Goal: Find specific page/section: Find specific page/section

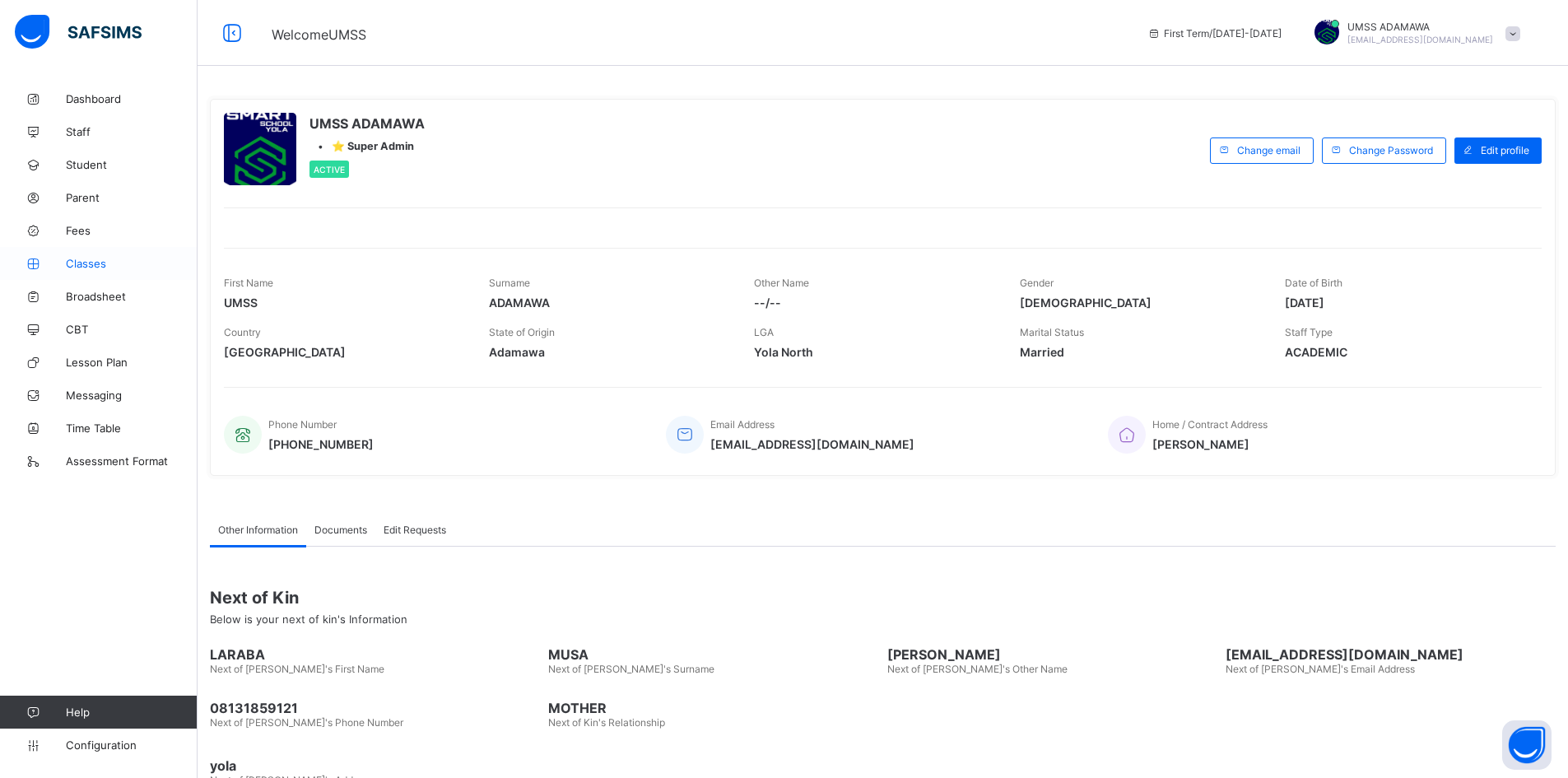
click at [98, 266] on span "Classes" at bounding box center [132, 263] width 132 height 14
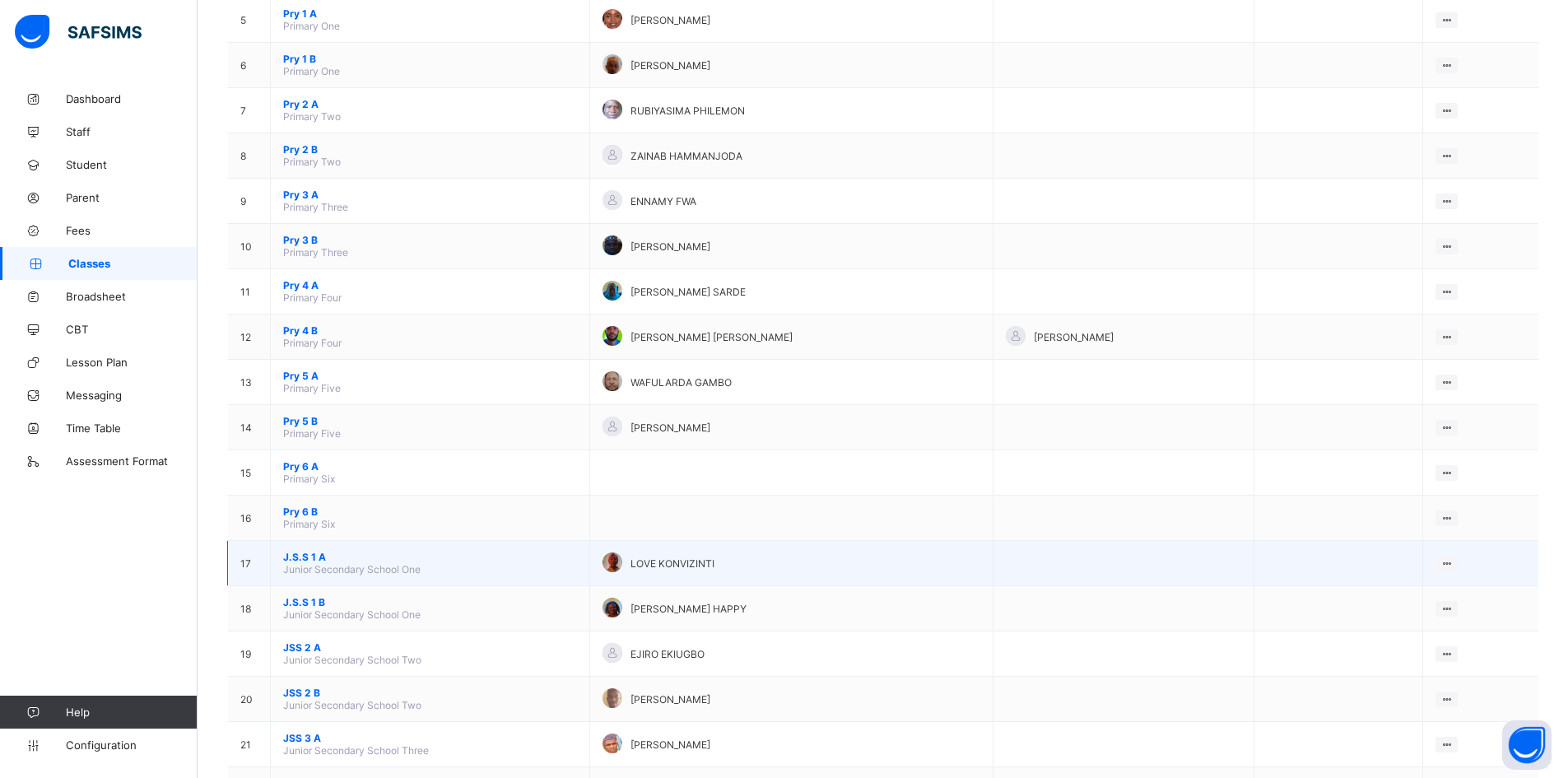
scroll to position [412, 0]
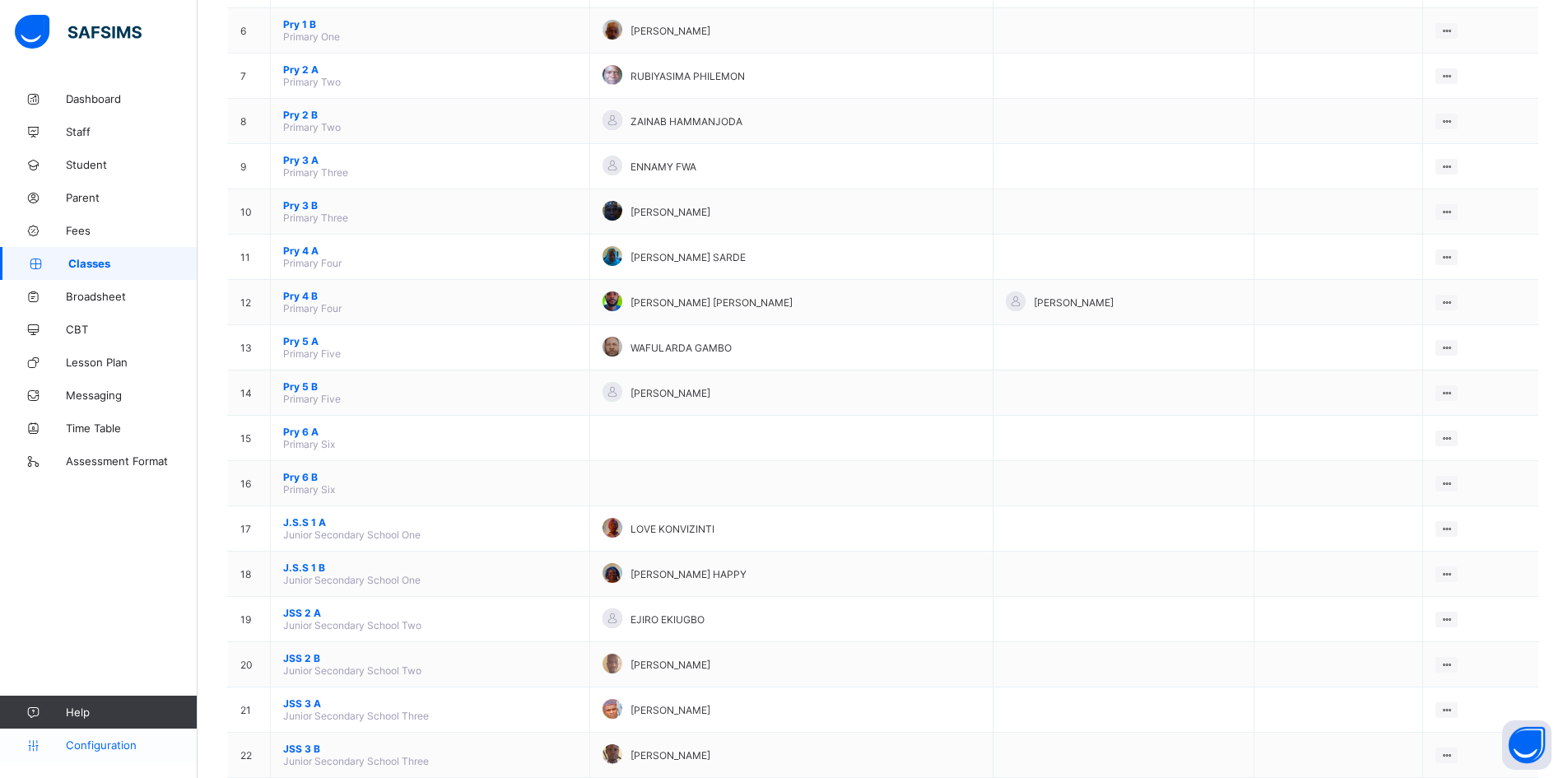
click at [95, 744] on span "Configuration" at bounding box center [131, 745] width 131 height 14
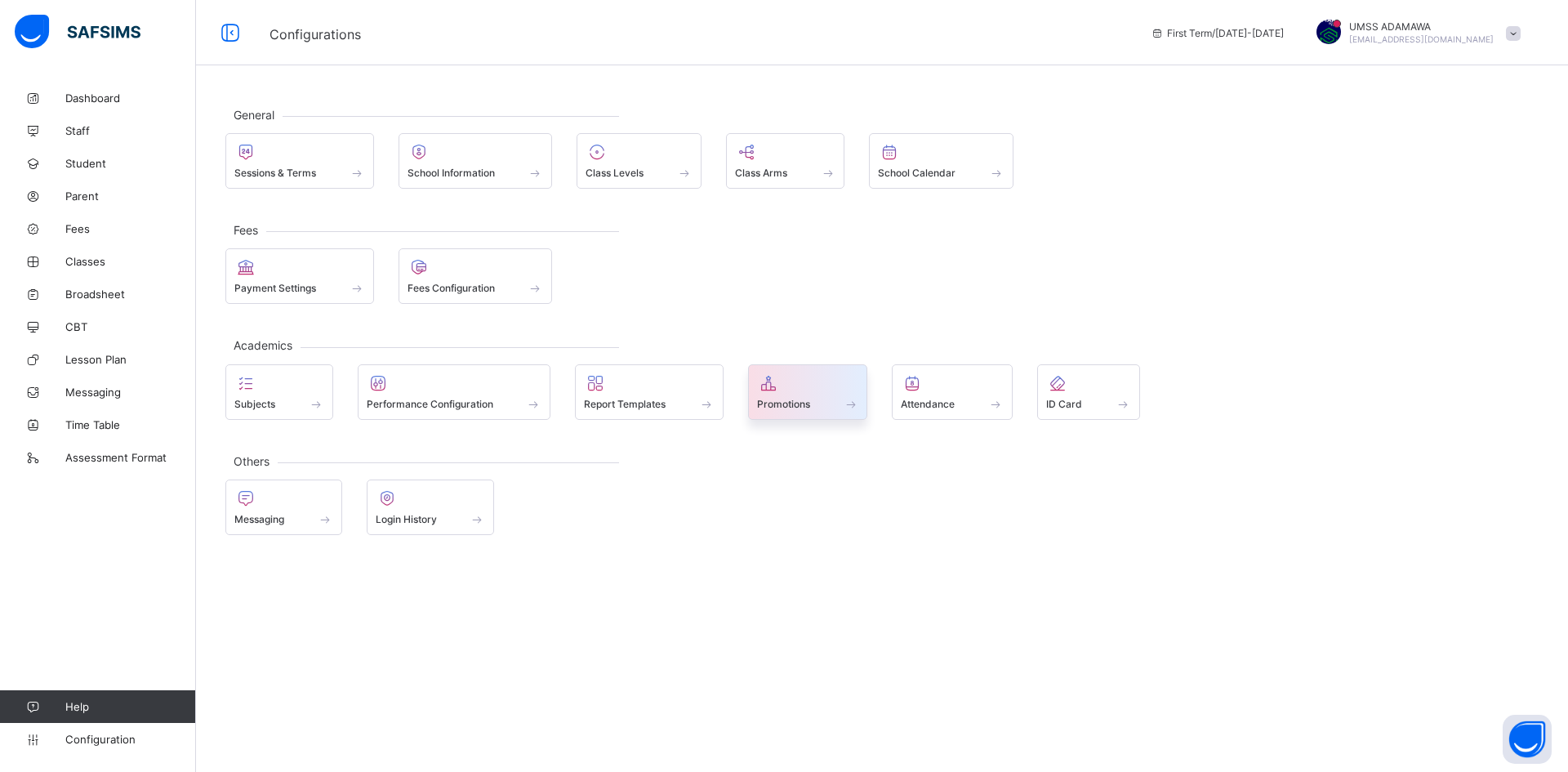
click at [810, 400] on span "Promotions" at bounding box center [783, 404] width 53 height 13
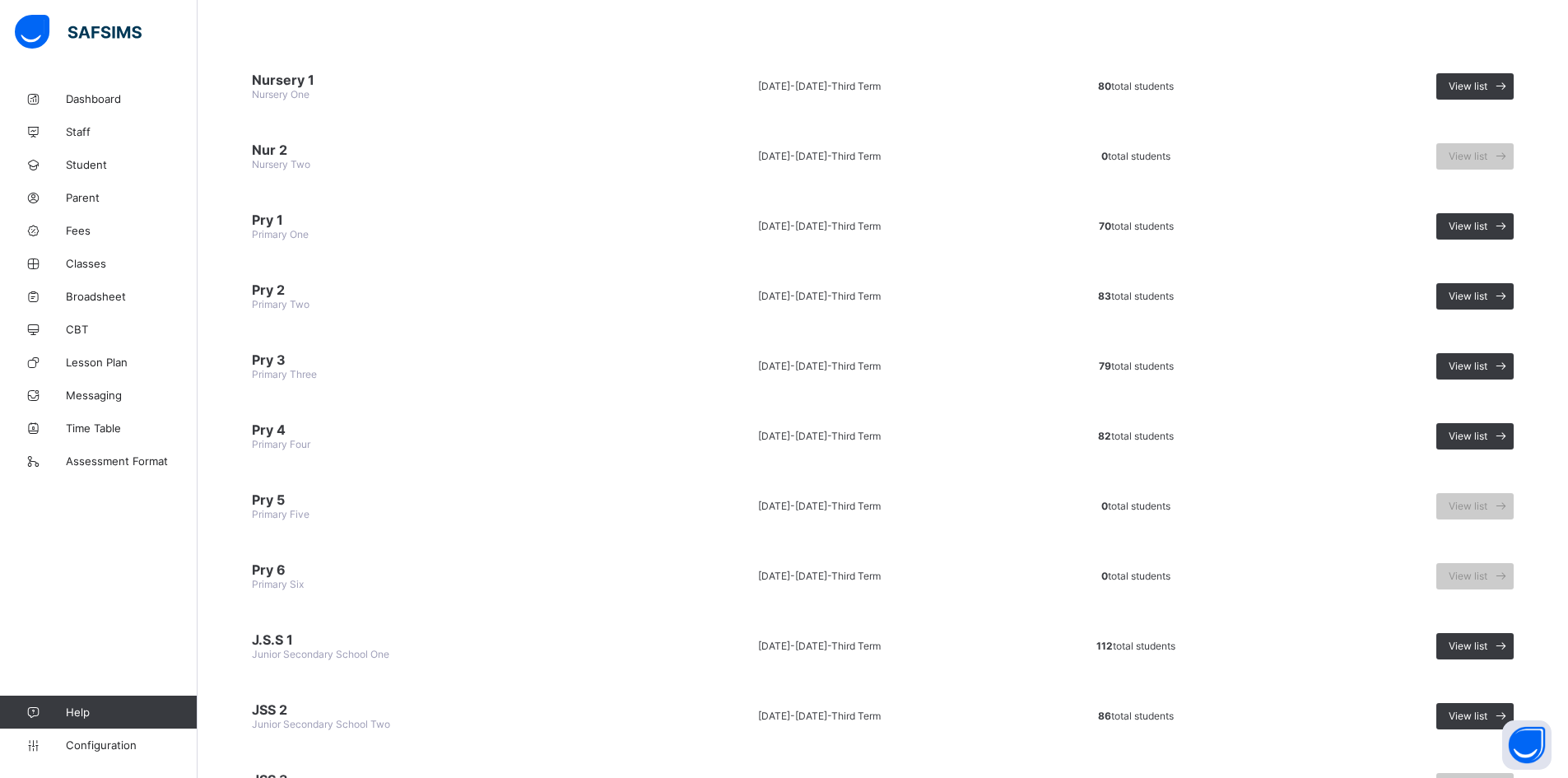
scroll to position [321, 0]
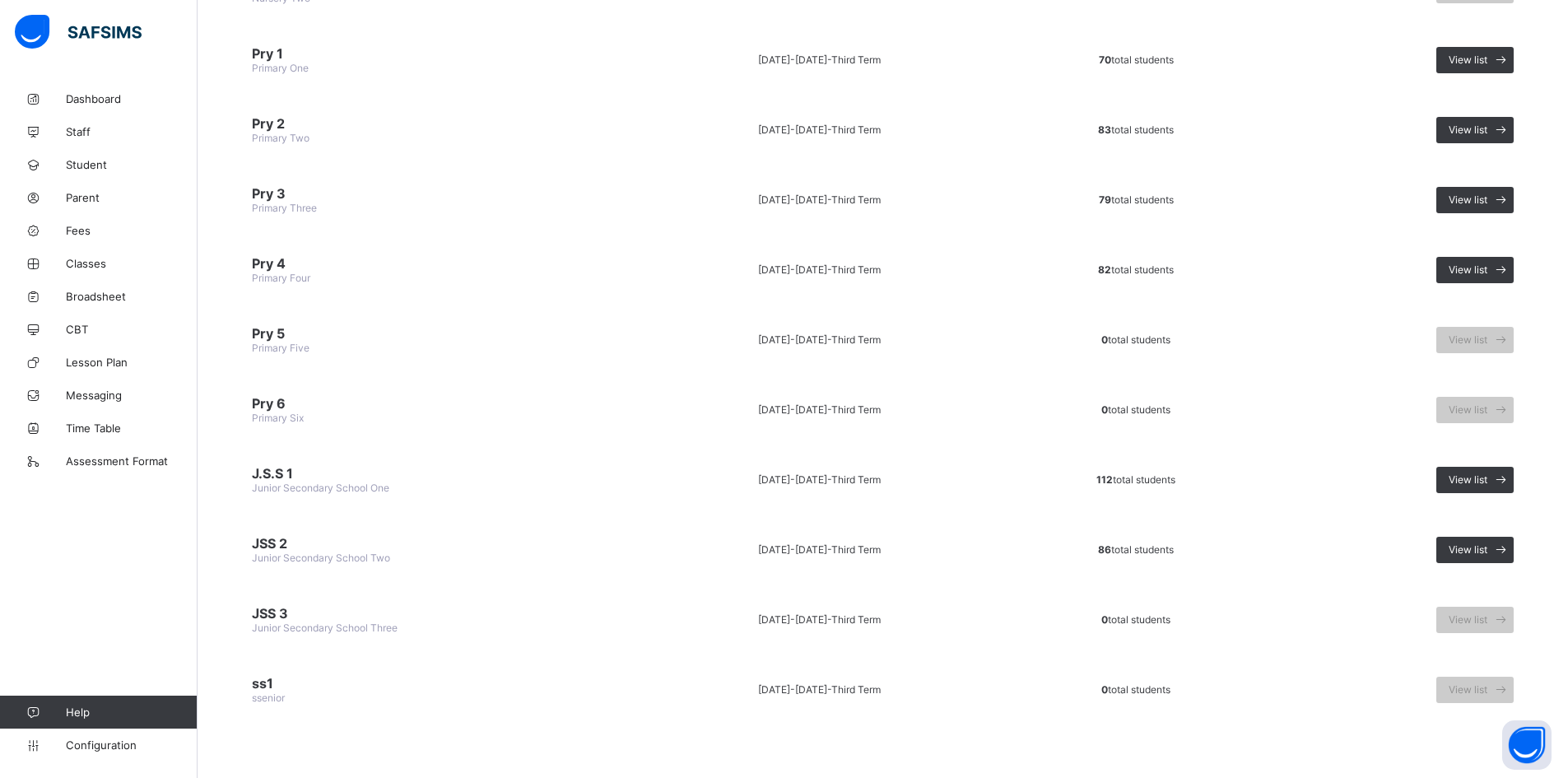
click at [290, 549] on span "JSS 2" at bounding box center [432, 543] width 361 height 16
click at [1487, 552] on span "View list" at bounding box center [1468, 549] width 39 height 13
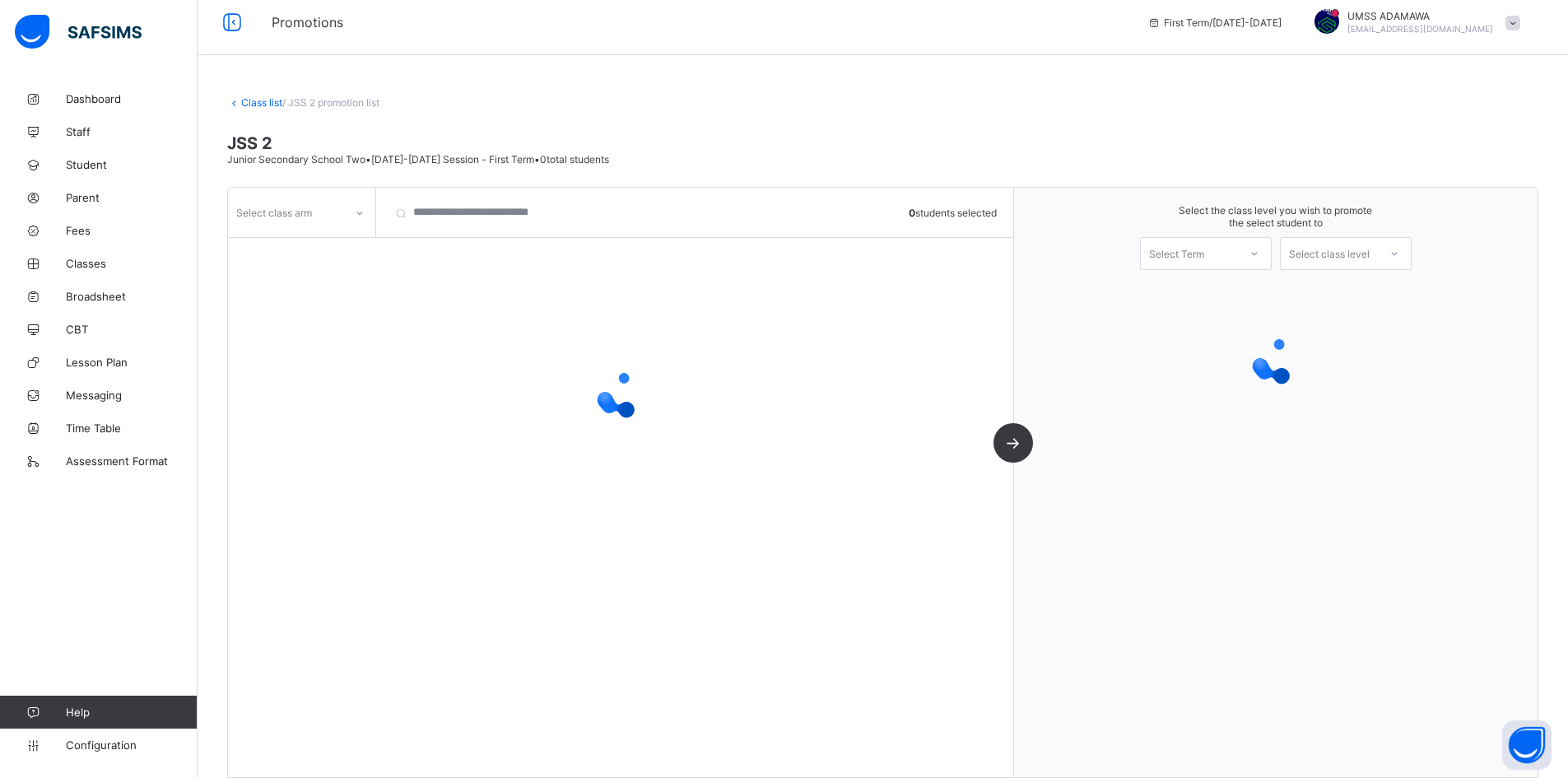
scroll to position [29, 0]
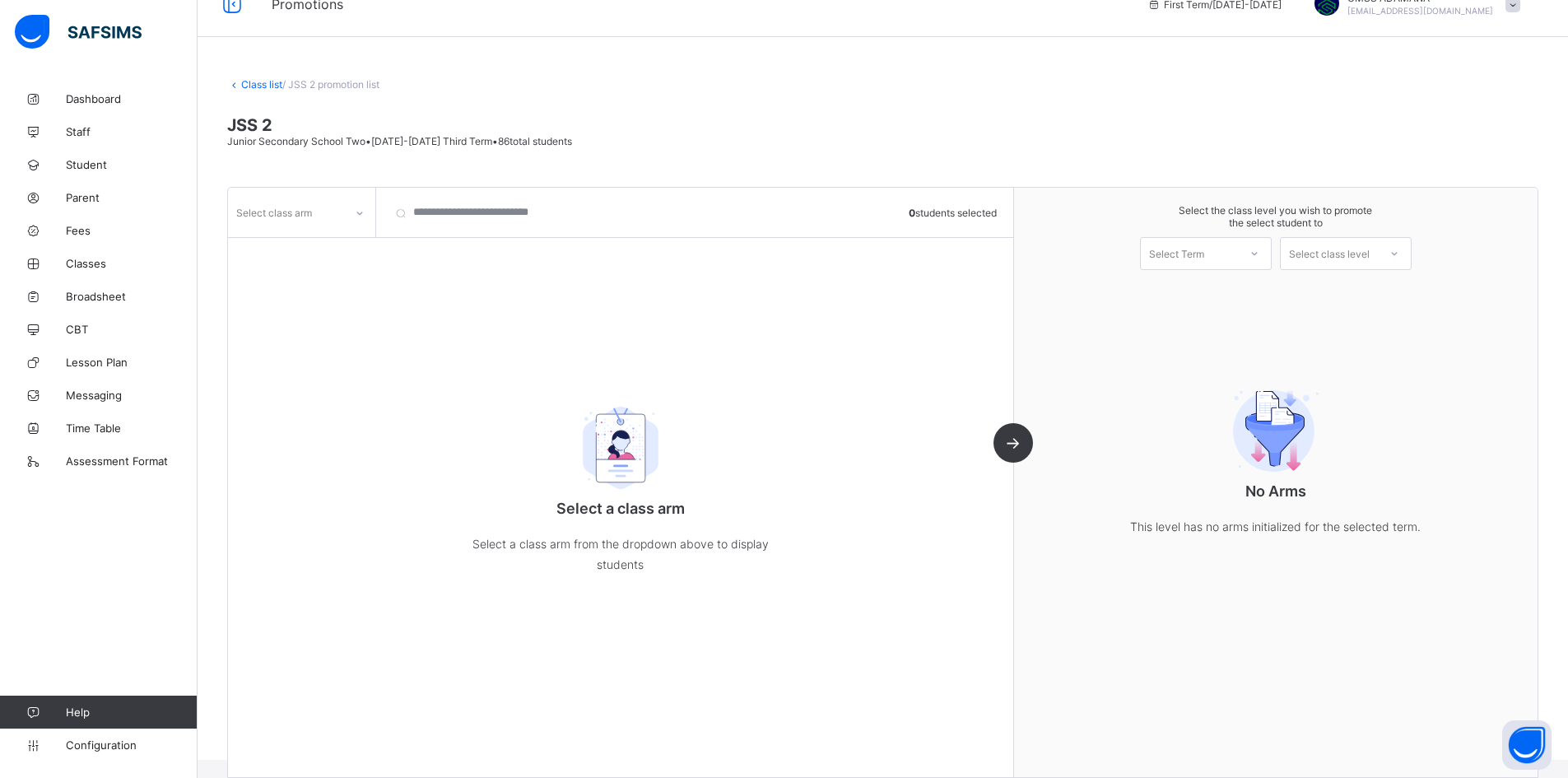
click at [347, 218] on div at bounding box center [359, 213] width 28 height 26
click at [340, 253] on div "A" at bounding box center [301, 248] width 146 height 25
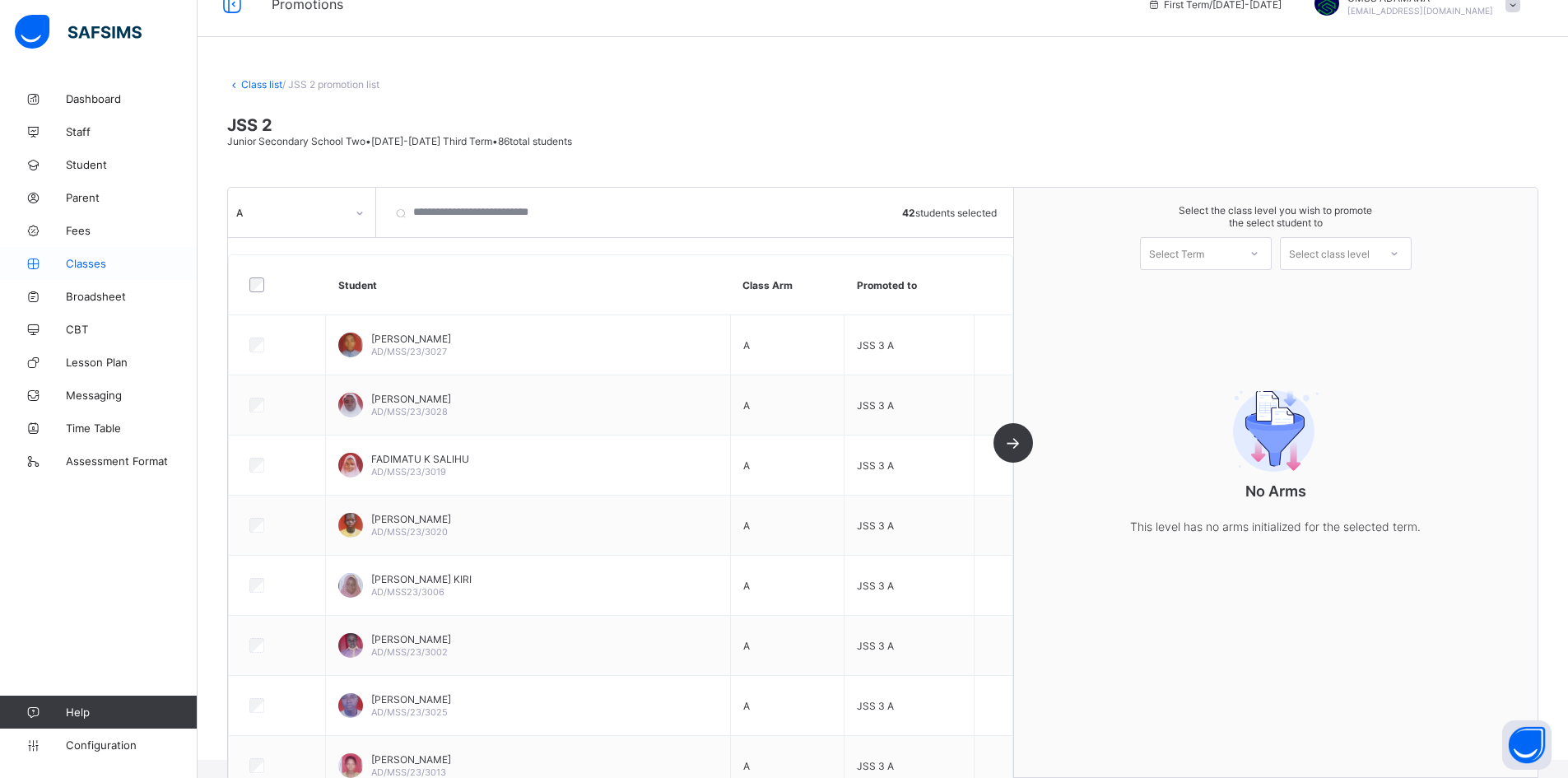
click at [87, 260] on span "Classes" at bounding box center [132, 263] width 132 height 14
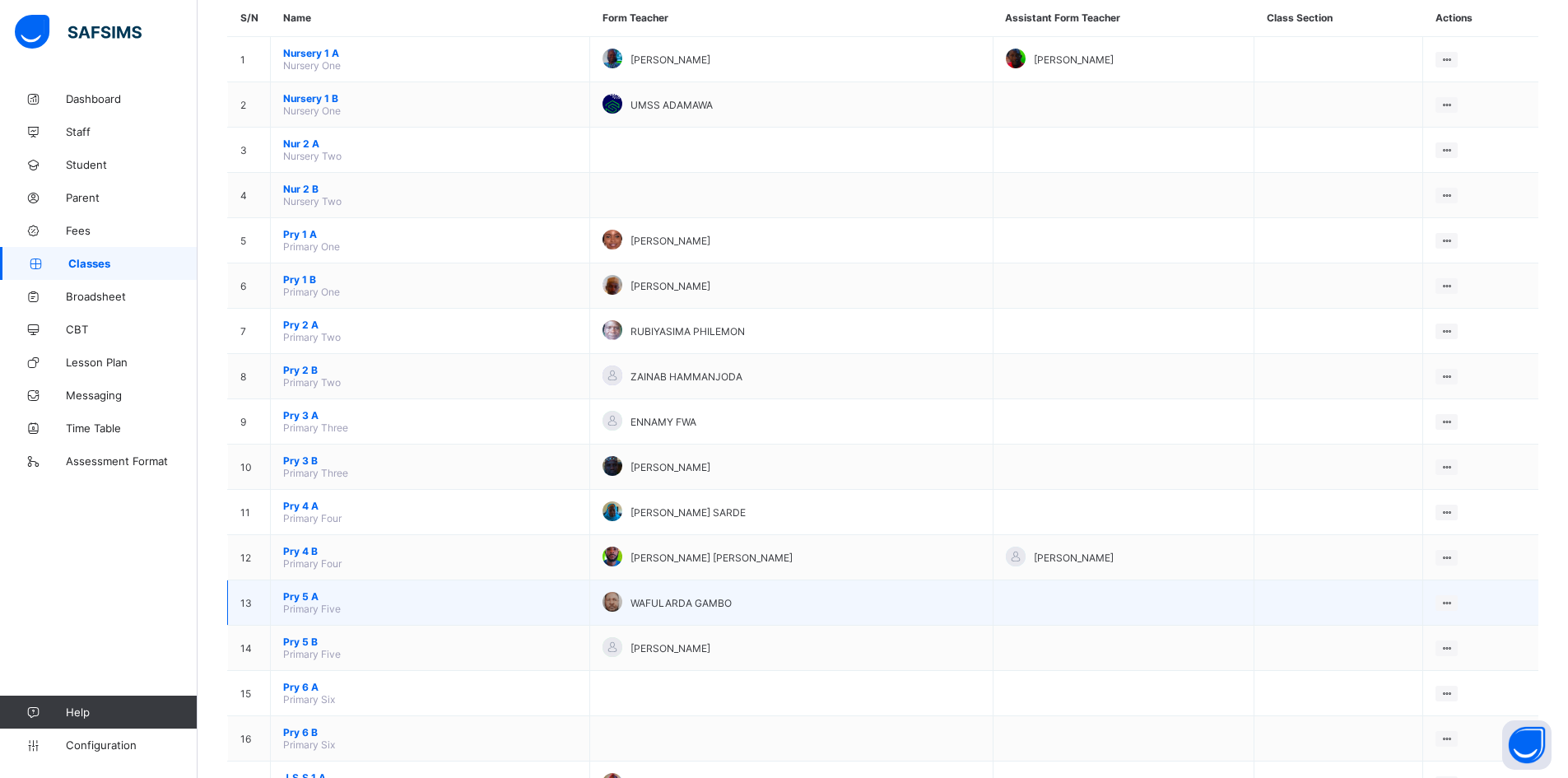
scroll to position [452, 0]
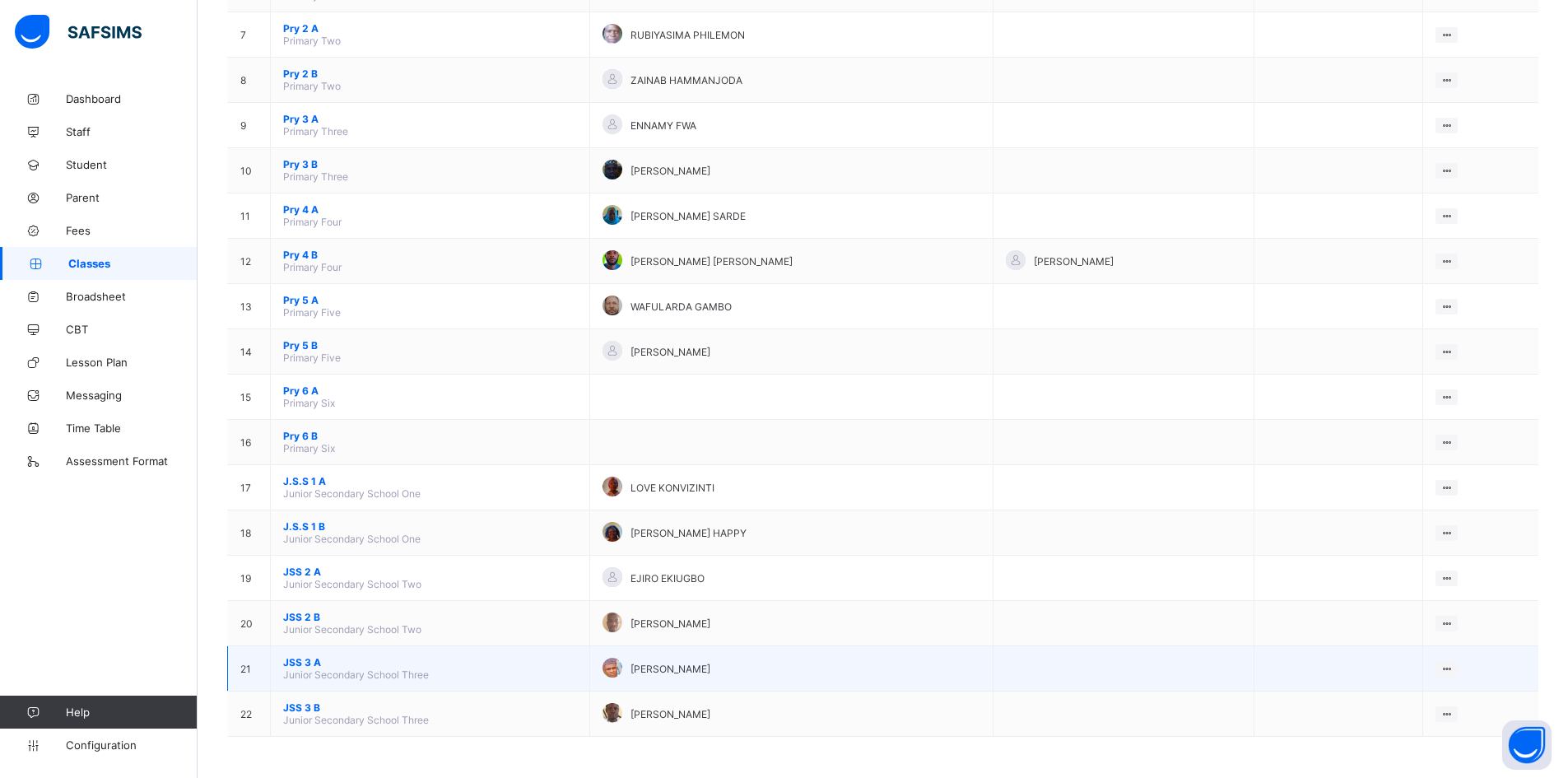
click at [330, 656] on span "JSS 3 A" at bounding box center [430, 662] width 294 height 13
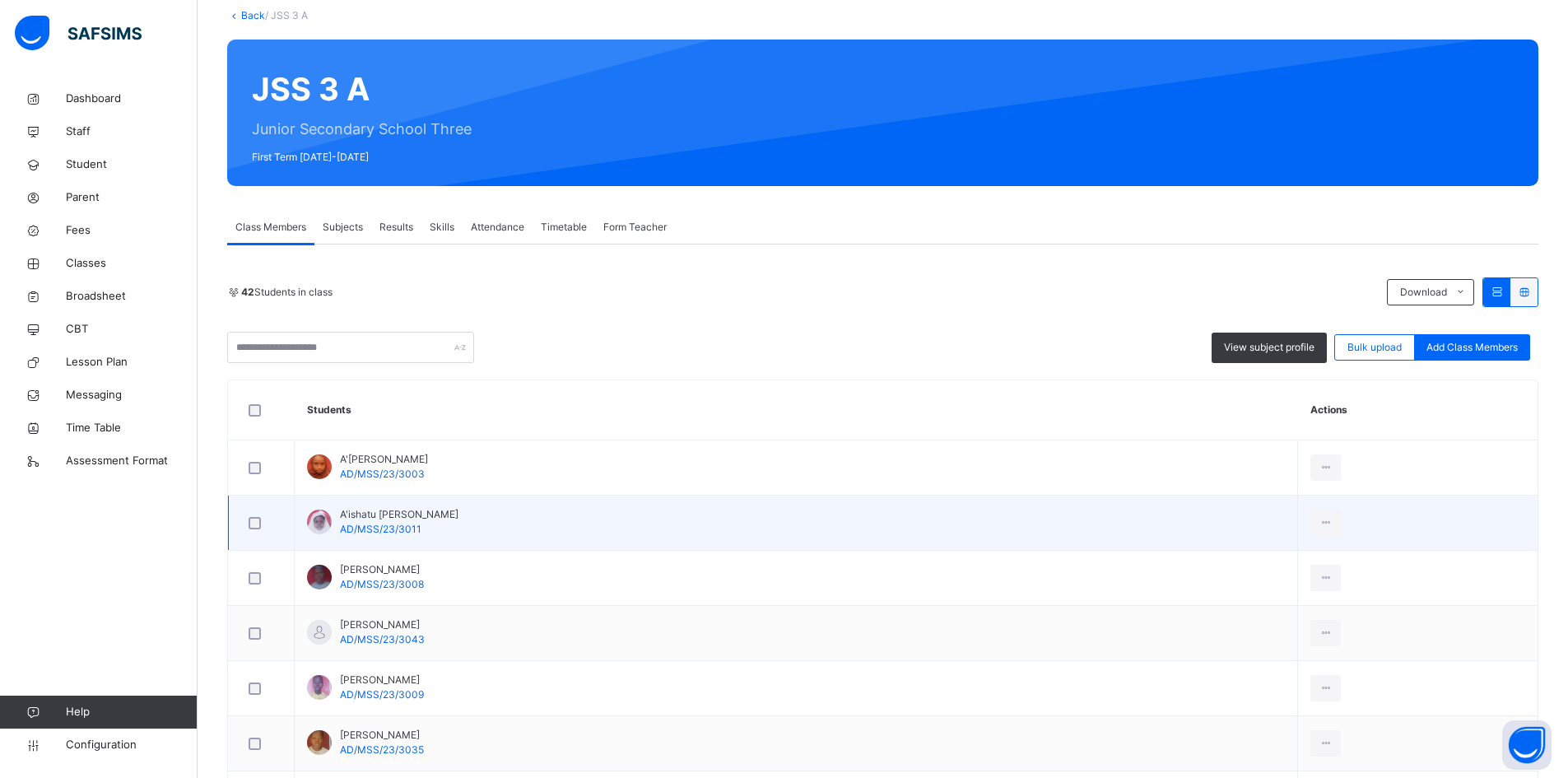
scroll to position [82, 0]
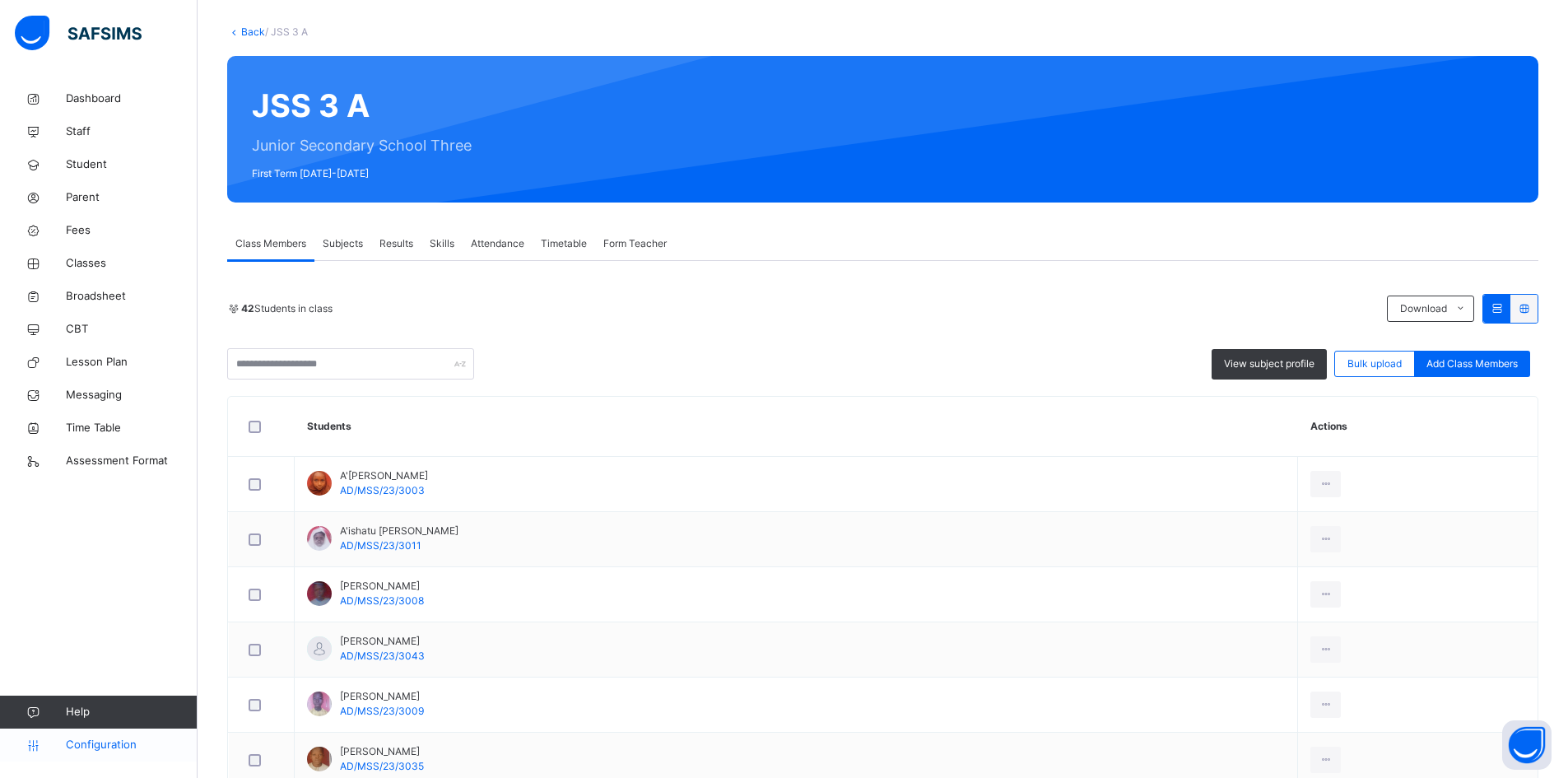
click at [142, 741] on span "Configuration" at bounding box center [131, 745] width 131 height 16
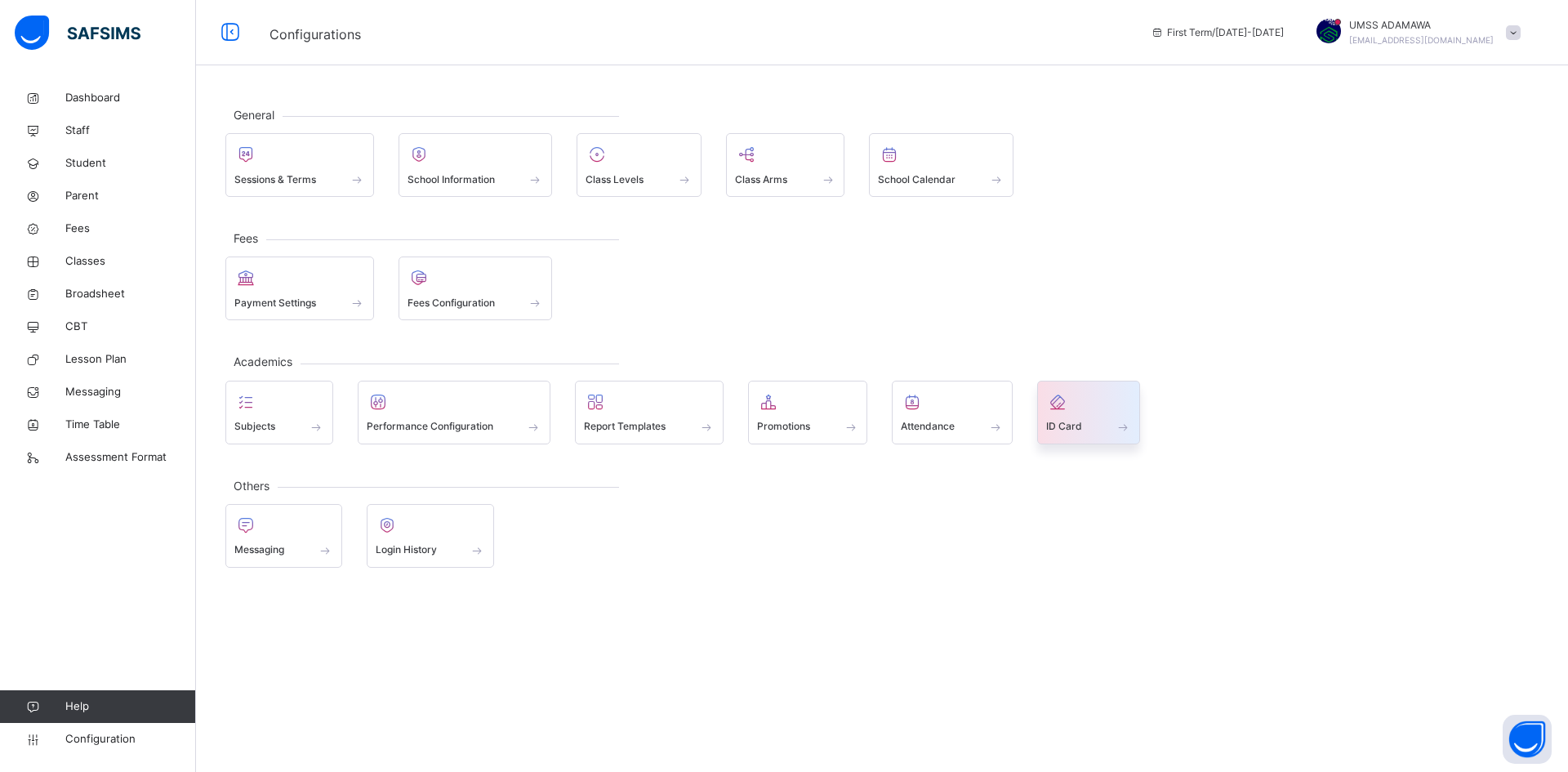
click at [1073, 430] on span "ID Card" at bounding box center [1064, 426] width 36 height 14
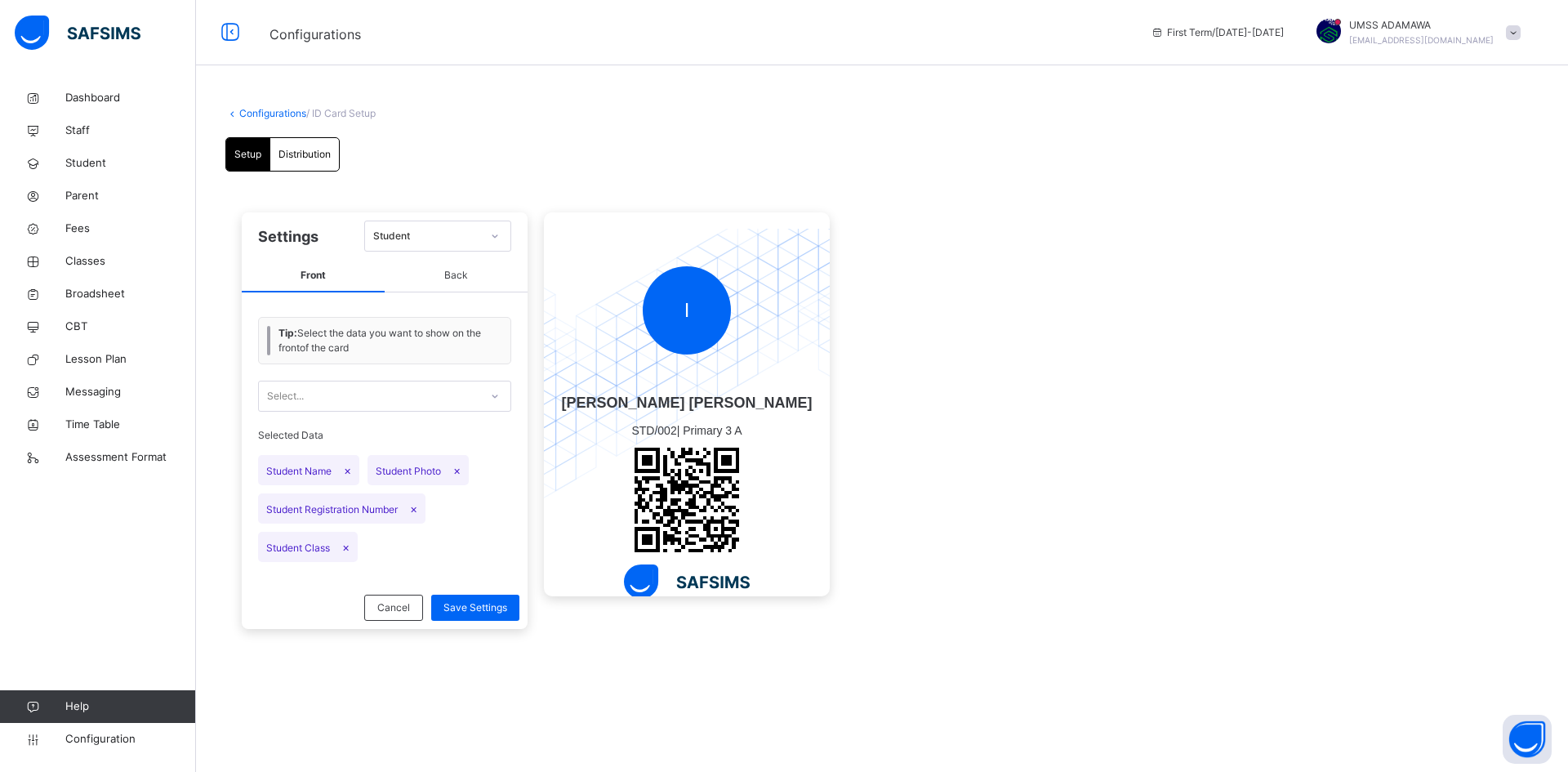
click at [318, 153] on span "Distribution" at bounding box center [304, 154] width 52 height 14
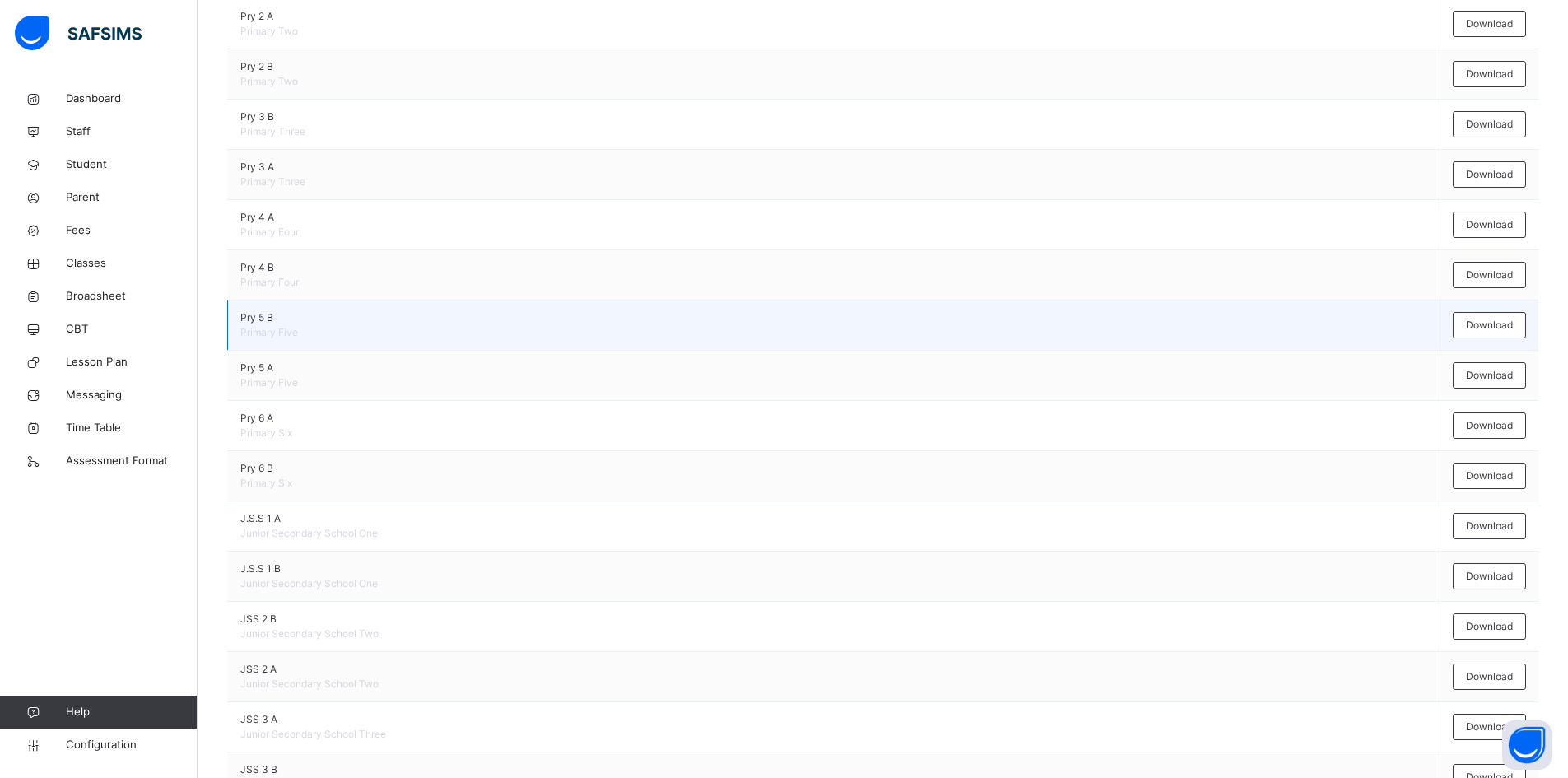
scroll to position [699, 0]
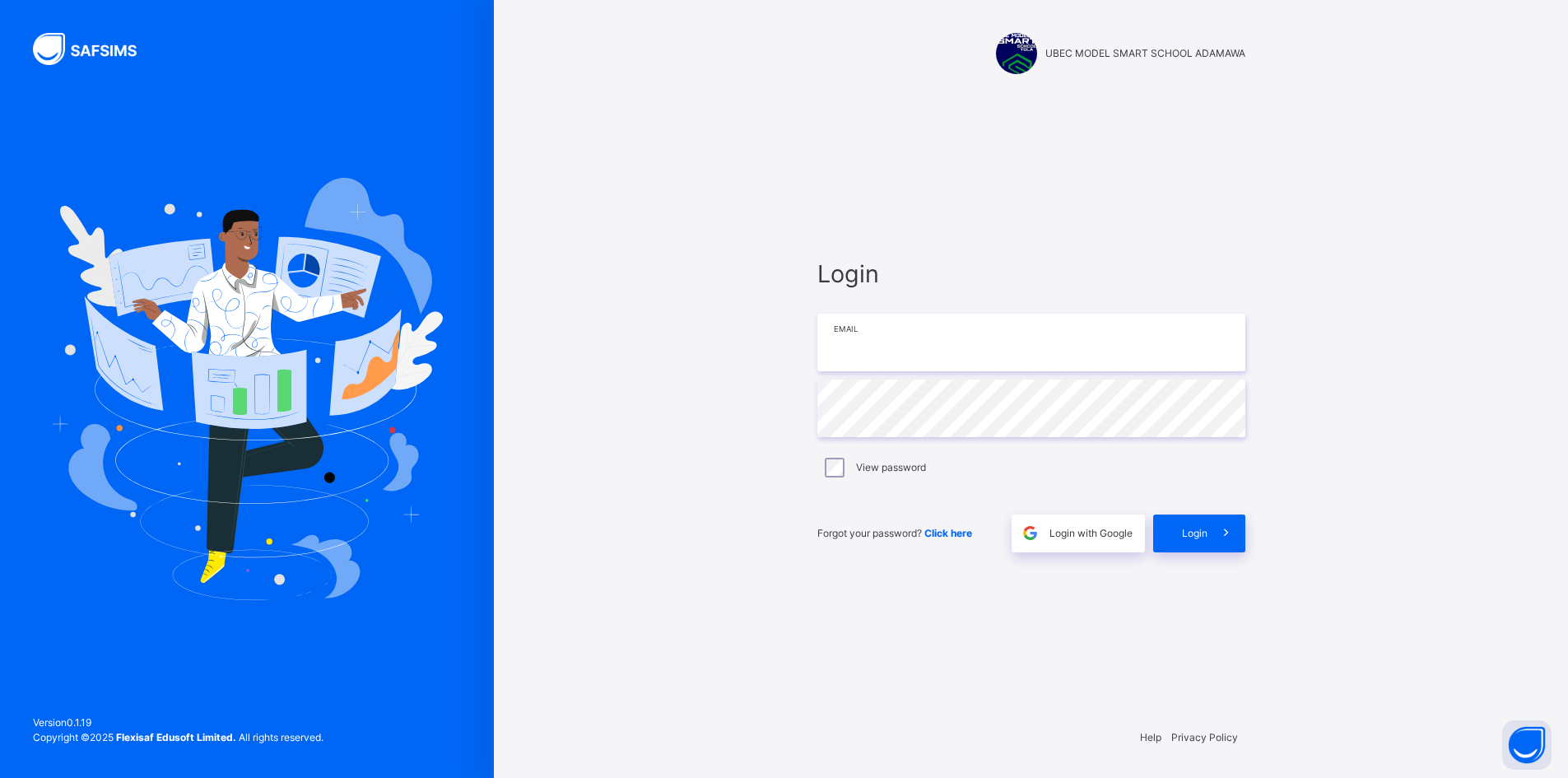
type input "**********"
